Goal: Information Seeking & Learning: Learn about a topic

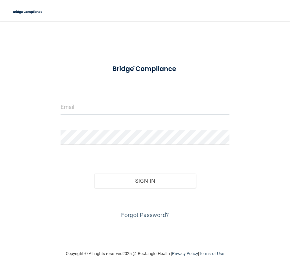
click at [72, 110] on input "email" at bounding box center [144, 107] width 169 height 15
type input "[EMAIL_ADDRESS][DOMAIN_NAME]"
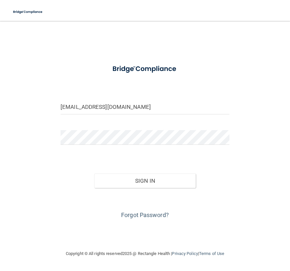
click at [62, 130] on form "[EMAIL_ADDRESS][DOMAIN_NAME] Invalid email/password. You don't have permission …" at bounding box center [144, 140] width 169 height 160
click at [94, 174] on button "Sign In" at bounding box center [144, 181] width 101 height 14
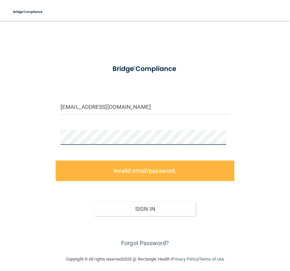
click at [53, 138] on div "[EMAIL_ADDRESS][DOMAIN_NAME] Invalid email/password. You don't have permission …" at bounding box center [145, 137] width 264 height 221
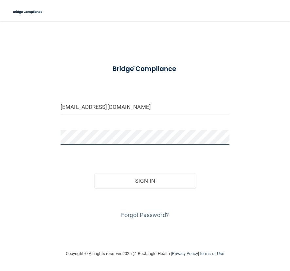
click at [94, 174] on button "Sign In" at bounding box center [144, 181] width 101 height 14
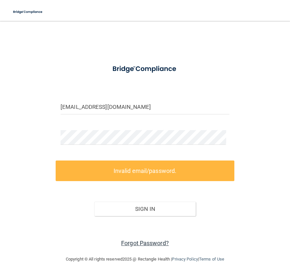
click at [144, 247] on link "Forgot Password?" at bounding box center [145, 243] width 48 height 7
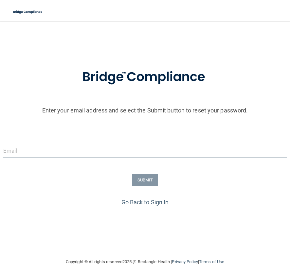
click at [80, 158] on input "email" at bounding box center [144, 151] width 283 height 15
type input "[EMAIL_ADDRESS][DOMAIN_NAME]"
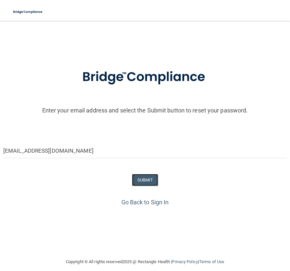
click at [147, 186] on button "SUBMIT" at bounding box center [145, 180] width 26 height 12
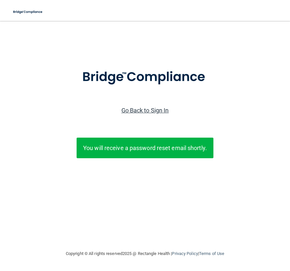
click at [133, 114] on link "Go Back to Sign In" at bounding box center [144, 110] width 47 height 7
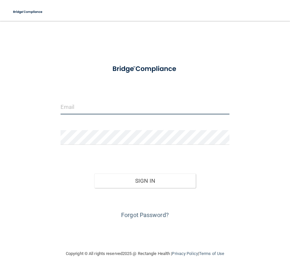
click at [127, 112] on input "email" at bounding box center [144, 107] width 169 height 15
type input "[EMAIL_ADDRESS][DOMAIN_NAME]"
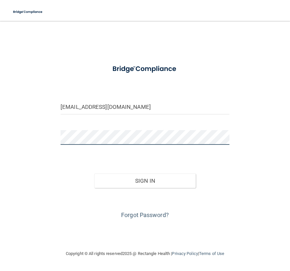
click at [94, 174] on button "Sign In" at bounding box center [144, 181] width 101 height 14
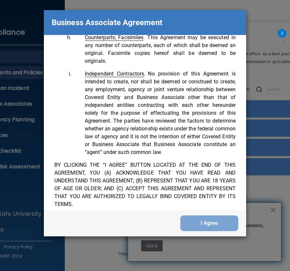
scroll to position [2262, 0]
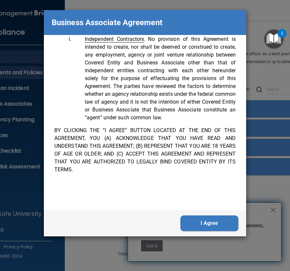
click at [202, 221] on button "I Agree" at bounding box center [209, 223] width 58 height 16
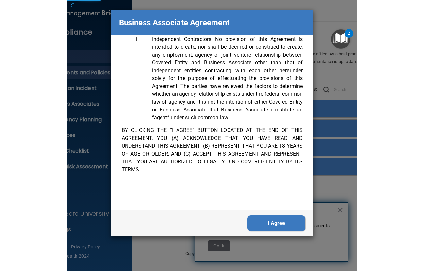
scroll to position [0, 0]
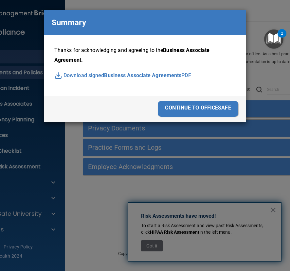
click at [273, 68] on div "Business Associate Agreement Please sign this updated Business Associate Agreem…" at bounding box center [145, 135] width 290 height 271
click at [201, 115] on div "continue to officesafe" at bounding box center [198, 109] width 80 height 16
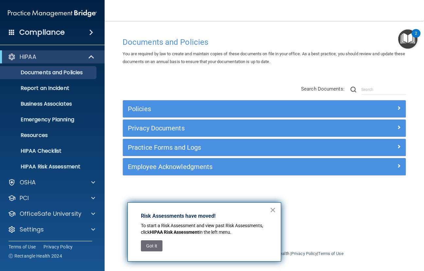
click at [271, 214] on button "×" at bounding box center [273, 210] width 6 height 10
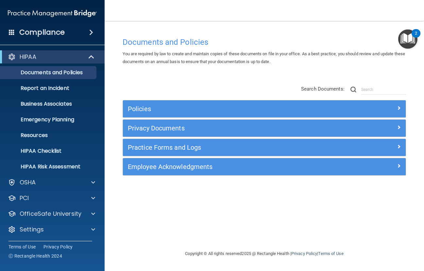
click at [289, 114] on div "Policies" at bounding box center [264, 108] width 283 height 17
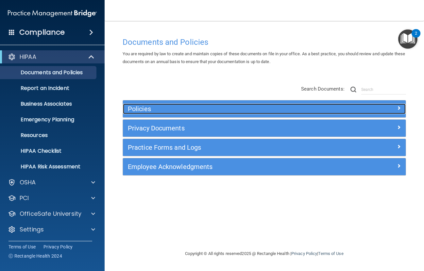
click at [289, 108] on span at bounding box center [399, 108] width 4 height 8
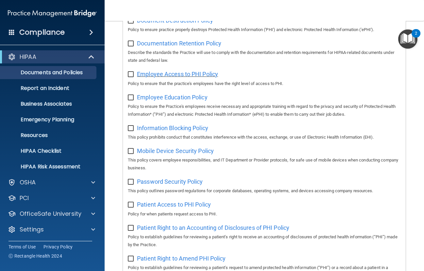
scroll to position [71, 0]
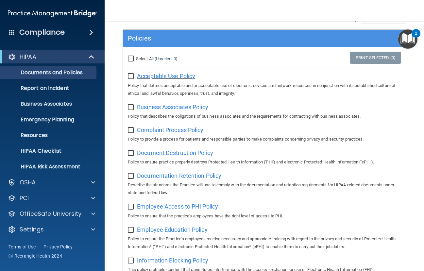
click at [154, 76] on span "Acceptable Use Policy" at bounding box center [166, 76] width 58 height 7
click at [132, 57] on label "Select All (Unselect 0) Unselect All" at bounding box center [153, 59] width 50 height 8
click at [131, 57] on input "Select All (Unselect 0) Unselect All" at bounding box center [132, 58] width 8 height 5
checkbox input "true"
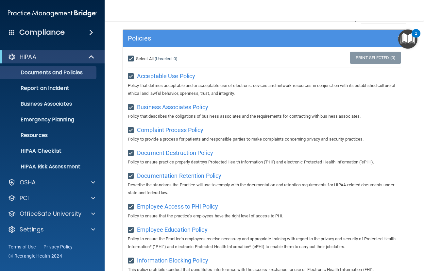
checkbox input "true"
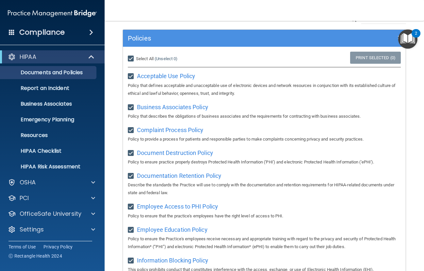
checkbox input "true"
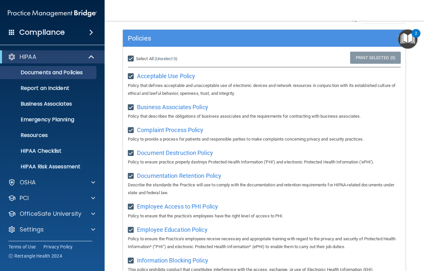
checkbox input "true"
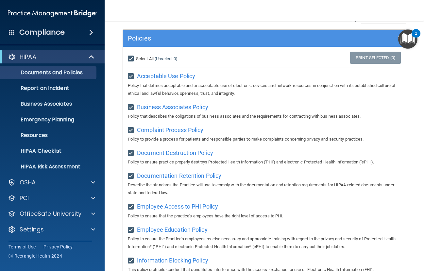
checkbox input "true"
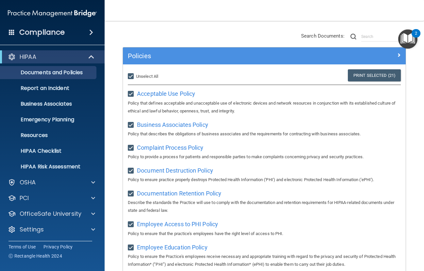
scroll to position [0, 0]
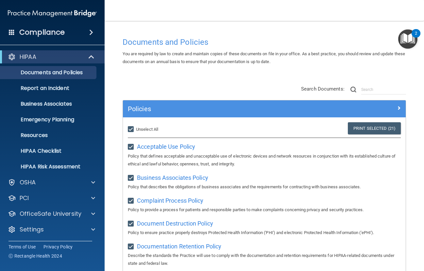
click at [140, 54] on span "You are required by law to create and maintain copies of these documents on fil…" at bounding box center [264, 57] width 283 height 13
click at [89, 32] on span at bounding box center [91, 32] width 4 height 8
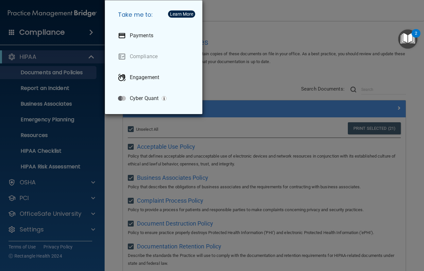
click at [257, 53] on div "Take me to: Payments Compliance Engagement Cyber Quant" at bounding box center [212, 135] width 424 height 271
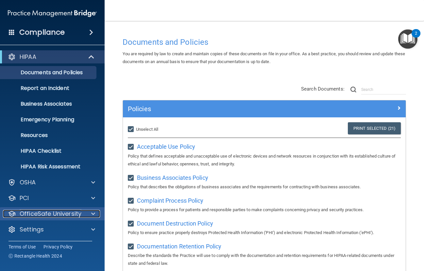
click at [43, 210] on p "OfficeSafe University" at bounding box center [51, 214] width 62 height 8
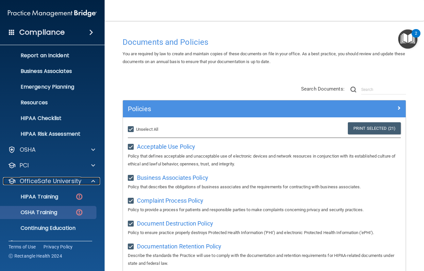
scroll to position [47, 0]
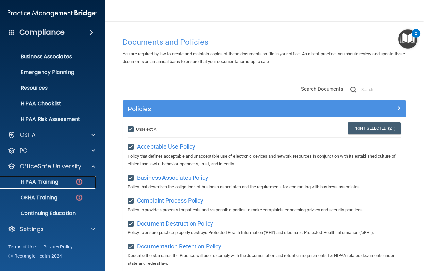
click at [41, 182] on p "HIPAA Training" at bounding box center [31, 182] width 54 height 7
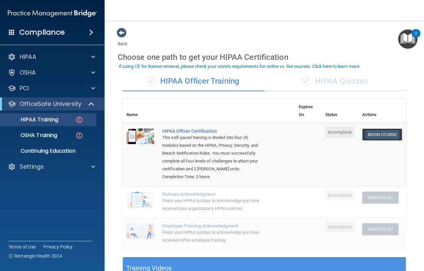
click at [289, 136] on link "Begin Course" at bounding box center [382, 135] width 40 height 12
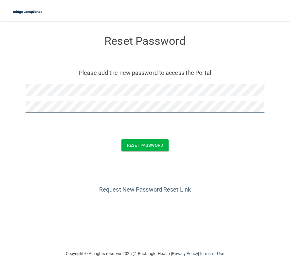
click at [121, 139] on button "Reset Password" at bounding box center [144, 145] width 47 height 12
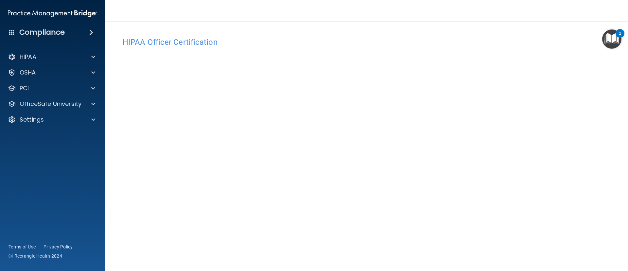
click at [424, 40] on img "Open Resource Center, 2 new notifications" at bounding box center [611, 38] width 19 height 19
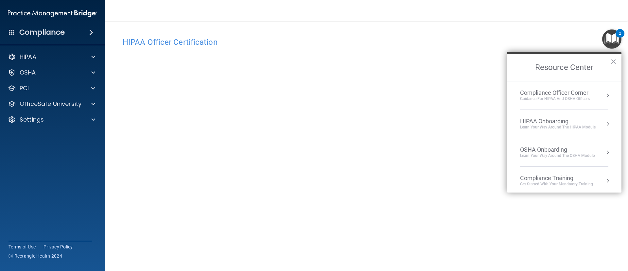
click at [424, 43] on img "Open Resource Center, 2 new notifications" at bounding box center [611, 38] width 19 height 19
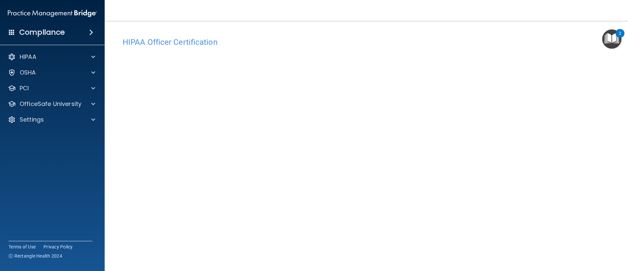
click at [424, 43] on img "Open Resource Center, 2 new notifications" at bounding box center [611, 38] width 19 height 19
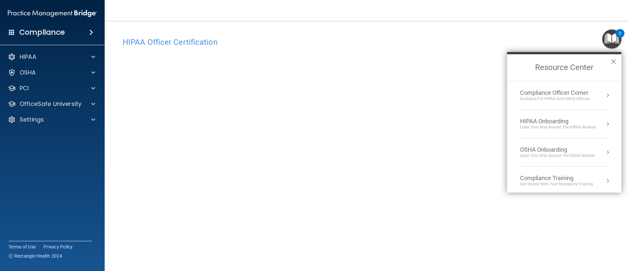
click at [424, 96] on button "Resource Center" at bounding box center [607, 95] width 7 height 7
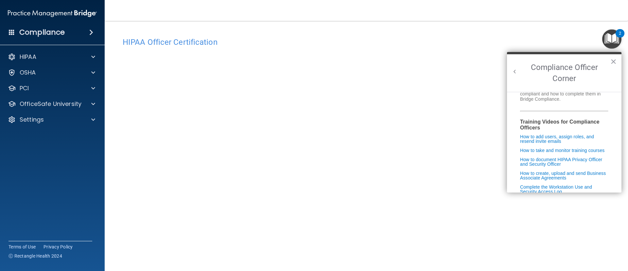
scroll to position [167, 0]
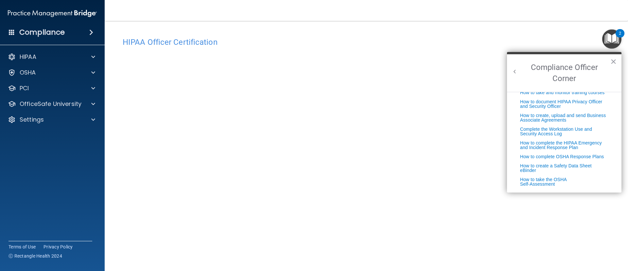
click at [424, 69] on h2 "Compliance Officer Corner" at bounding box center [564, 73] width 114 height 38
click at [424, 70] on button "Back to Resource Center Home" at bounding box center [514, 71] width 7 height 7
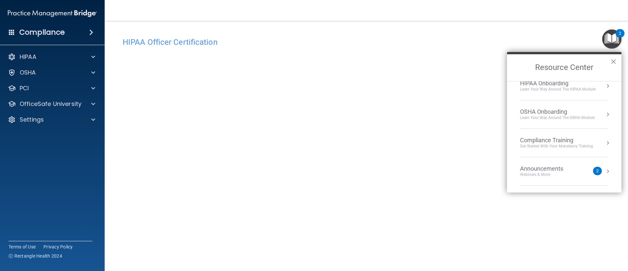
scroll to position [94, 0]
click at [424, 120] on div "Announcements Webinars & More 2" at bounding box center [564, 116] width 88 height 12
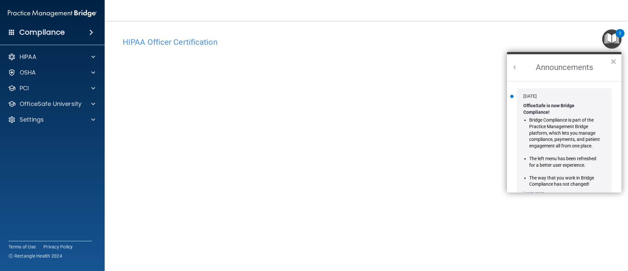
scroll to position [0, 0]
click at [424, 64] on button "Back to Resource Center Home" at bounding box center [514, 67] width 7 height 7
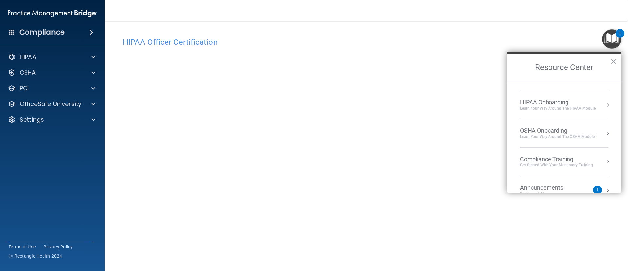
scroll to position [14, 0]
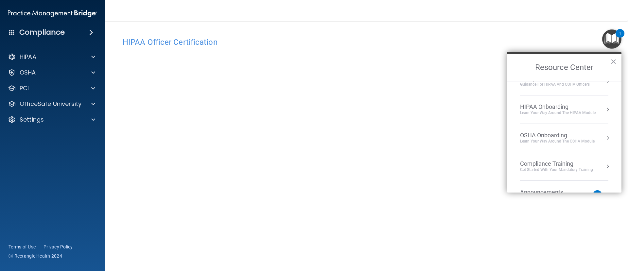
click at [424, 157] on li "Compliance Training Get Started with your mandatory training" at bounding box center [564, 166] width 88 height 28
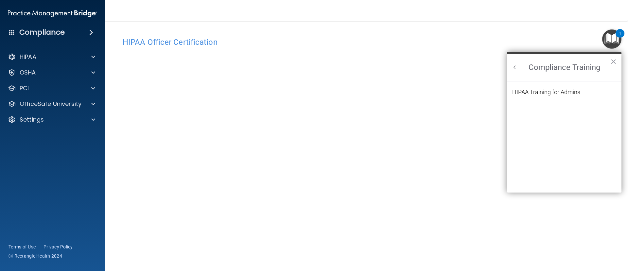
scroll to position [0, 0]
click at [424, 69] on button "Back to Resource Center Home" at bounding box center [514, 67] width 7 height 7
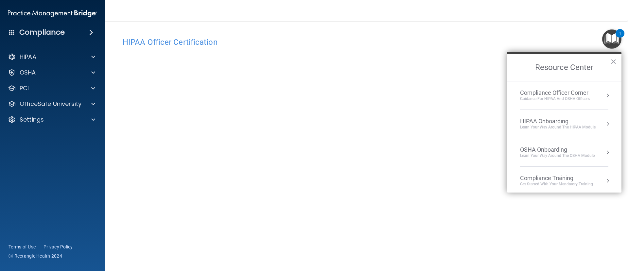
click at [424, 147] on div "OSHA Onboarding" at bounding box center [557, 149] width 75 height 7
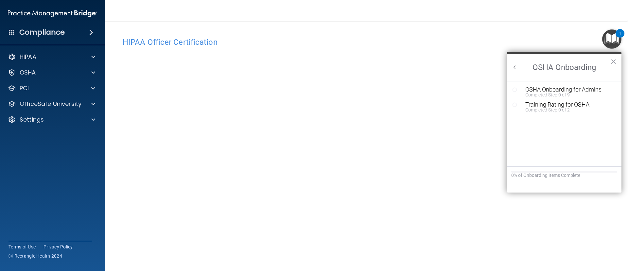
click at [424, 64] on button "Back to Resource Center Home" at bounding box center [514, 67] width 7 height 7
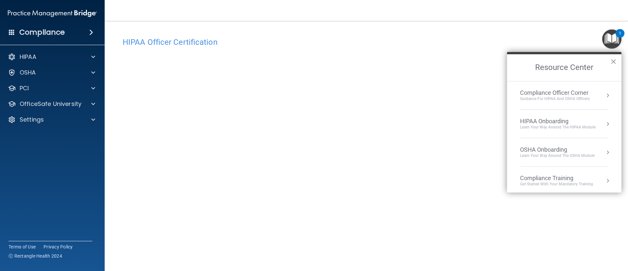
click at [424, 131] on li "HIPAA Onboarding Learn Your Way around the HIPAA module" at bounding box center [564, 124] width 88 height 28
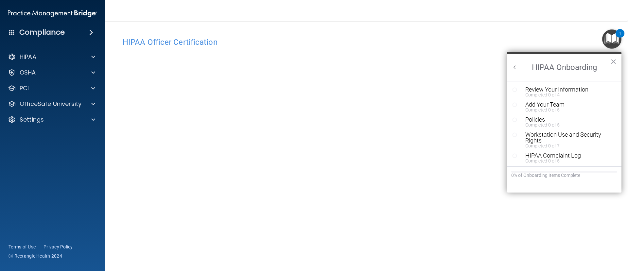
click at [424, 124] on div "Completed 0 of 5" at bounding box center [566, 125] width 83 height 5
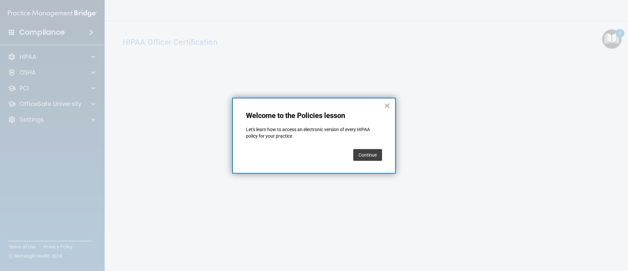
click at [388, 107] on button "×" at bounding box center [387, 105] width 6 height 10
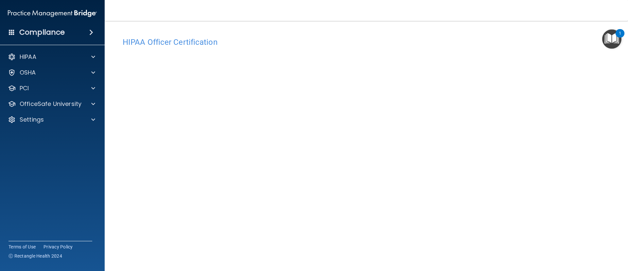
click at [424, 37] on img "Open Resource Center, 1 new notification" at bounding box center [611, 38] width 19 height 19
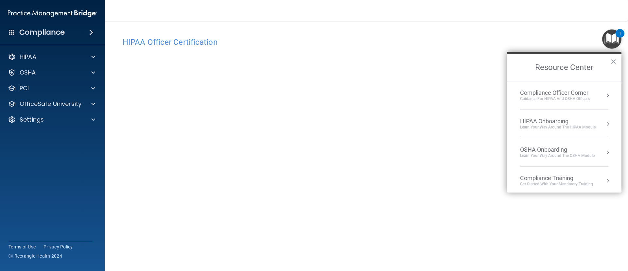
click at [424, 120] on div "HIPAA Onboarding" at bounding box center [558, 121] width 76 height 7
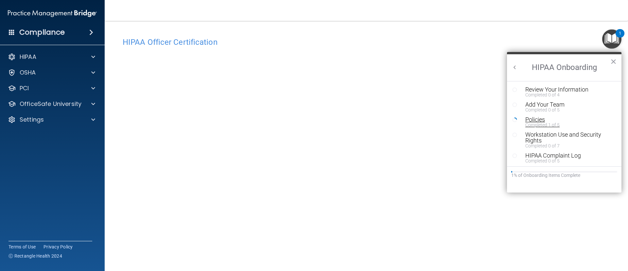
click at [424, 123] on div "Completed 1 of 5" at bounding box center [566, 125] width 83 height 5
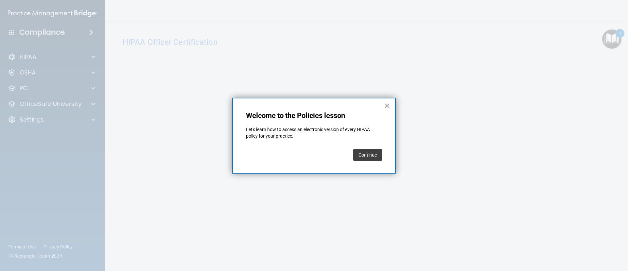
click at [360, 159] on button "Continue" at bounding box center [367, 155] width 29 height 12
